Goal: Information Seeking & Learning: Learn about a topic

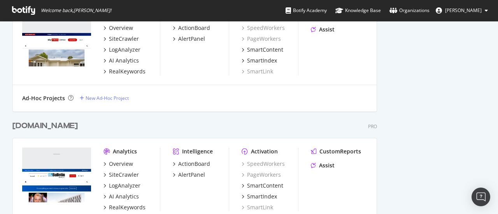
scroll to position [3034, 365]
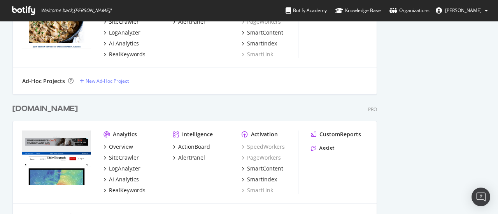
click at [122, 164] on div "Overview SiteCrawler LogAnalyzer AI Analytics RealKeywords" at bounding box center [131, 168] width 56 height 51
click at [123, 165] on div "LogAnalyzer" at bounding box center [125, 169] width 32 height 8
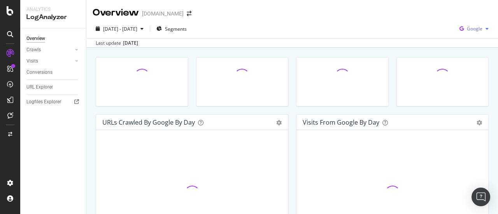
click at [467, 33] on div "Google" at bounding box center [473, 29] width 35 height 12
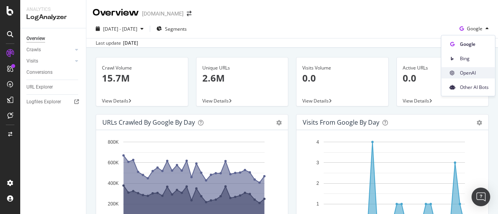
click at [454, 74] on icon at bounding box center [452, 73] width 5 height 5
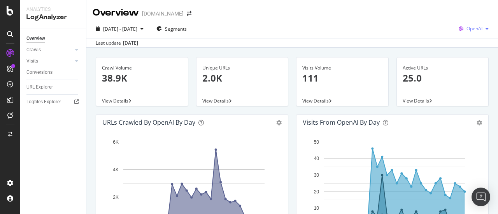
click at [470, 30] on span "OpenAI" at bounding box center [475, 28] width 16 height 7
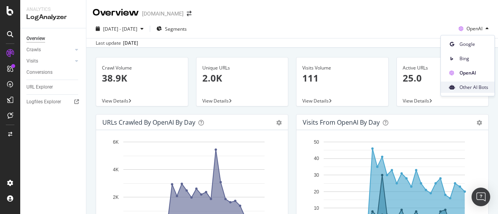
click at [456, 89] on div "Other AI Bots" at bounding box center [468, 87] width 54 height 11
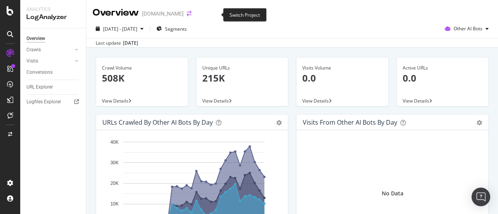
click at [191, 15] on icon "arrow-right-arrow-left" at bounding box center [189, 13] width 5 height 5
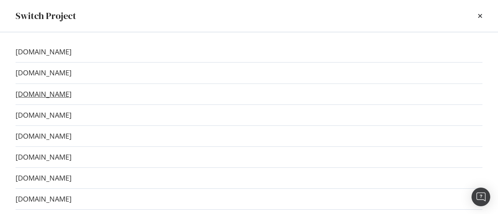
click at [72, 90] on link "[DOMAIN_NAME]" at bounding box center [44, 94] width 56 height 8
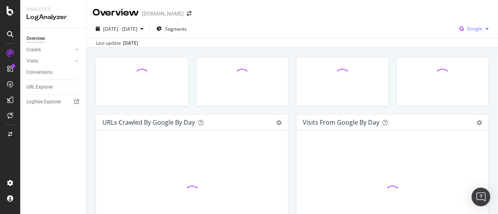
click at [473, 29] on span "Google" at bounding box center [475, 28] width 16 height 7
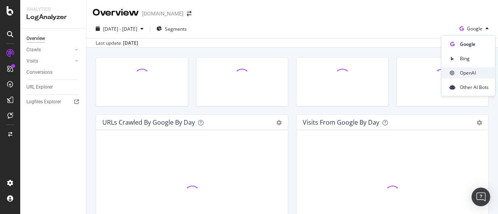
click at [451, 75] on icon at bounding box center [452, 73] width 5 height 5
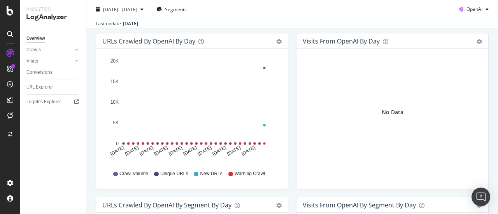
scroll to position [85, 0]
